Goal: Navigation & Orientation: Find specific page/section

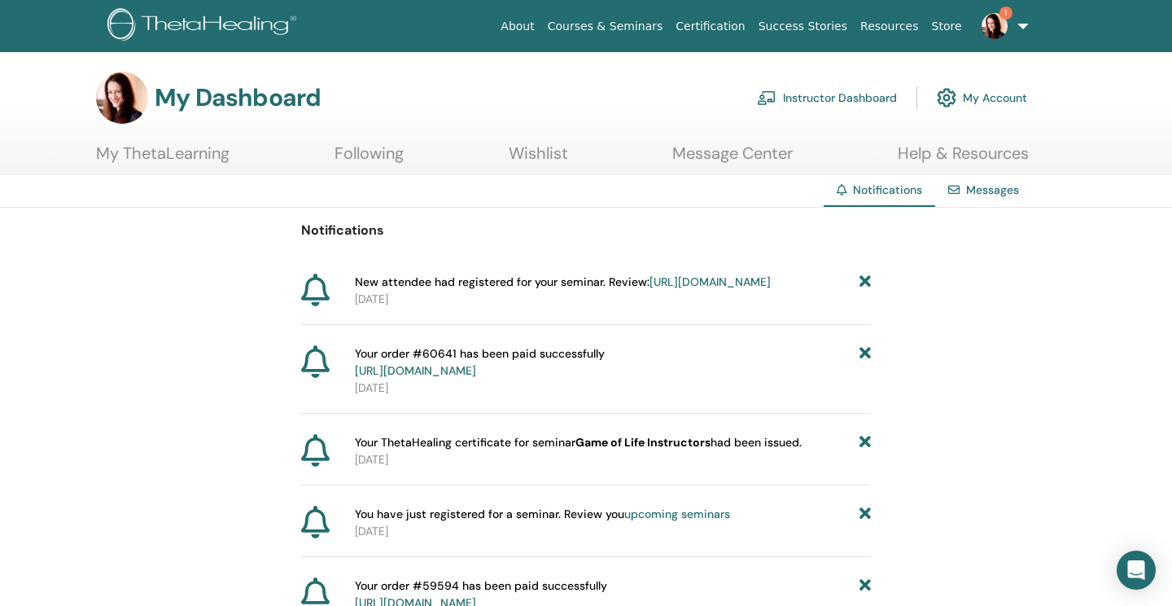
click at [1016, 94] on link "My Account" at bounding box center [982, 98] width 90 height 36
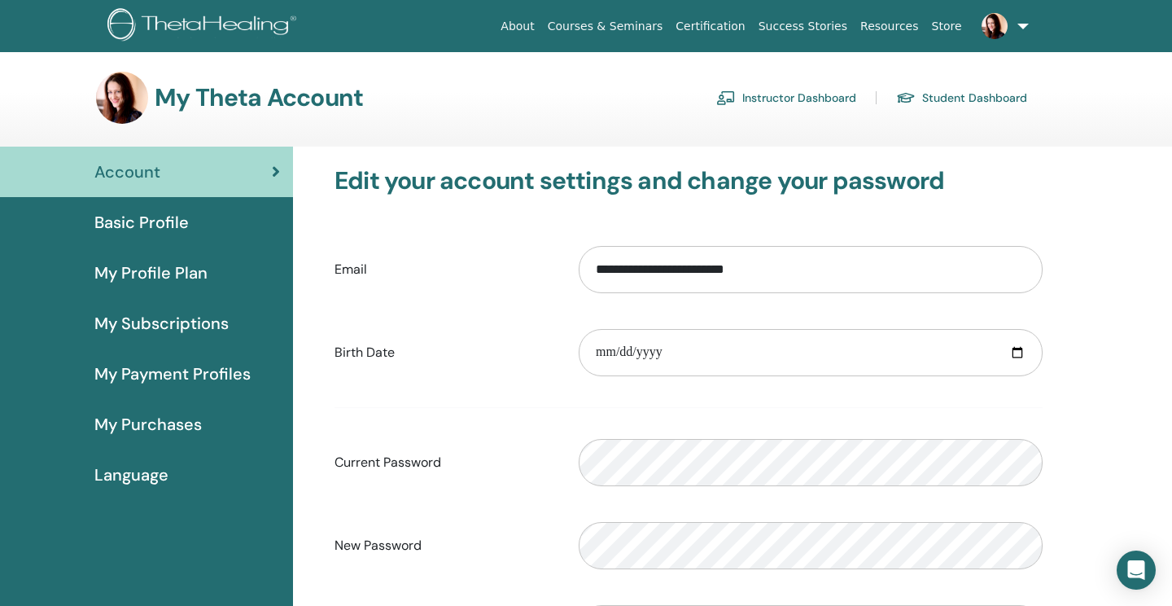
click at [819, 100] on link "Instructor Dashboard" at bounding box center [786, 98] width 140 height 26
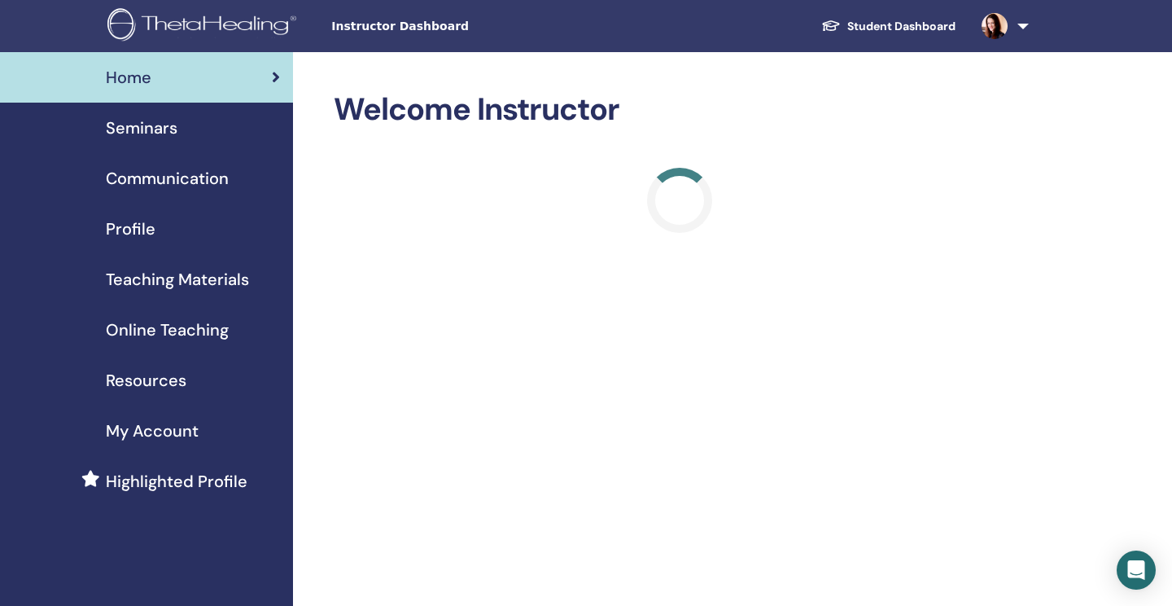
click at [162, 127] on span "Seminars" at bounding box center [142, 128] width 72 height 24
